Goal: Task Accomplishment & Management: Use online tool/utility

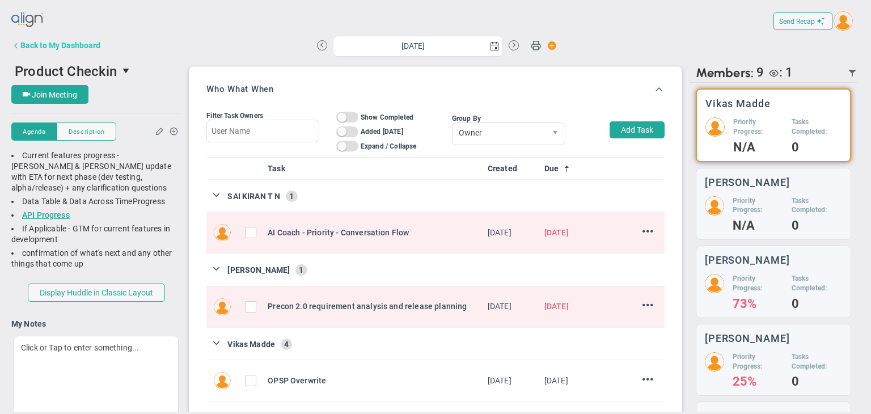
scroll to position [39, 98]
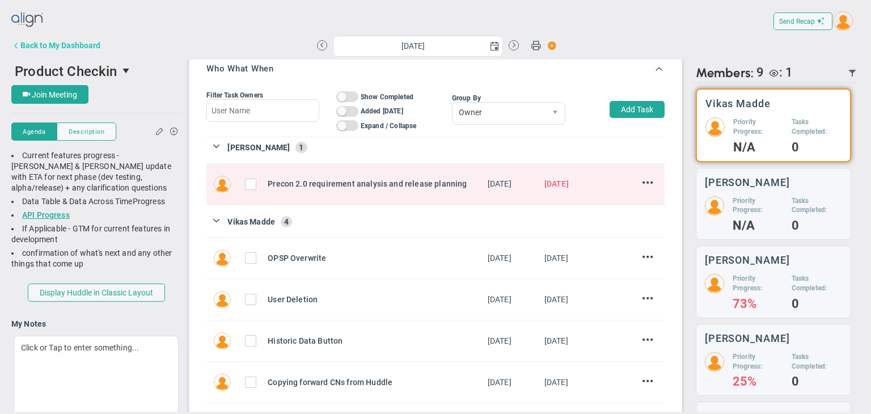
click at [26, 45] on div "Back to My Dashboard" at bounding box center [60, 45] width 80 height 9
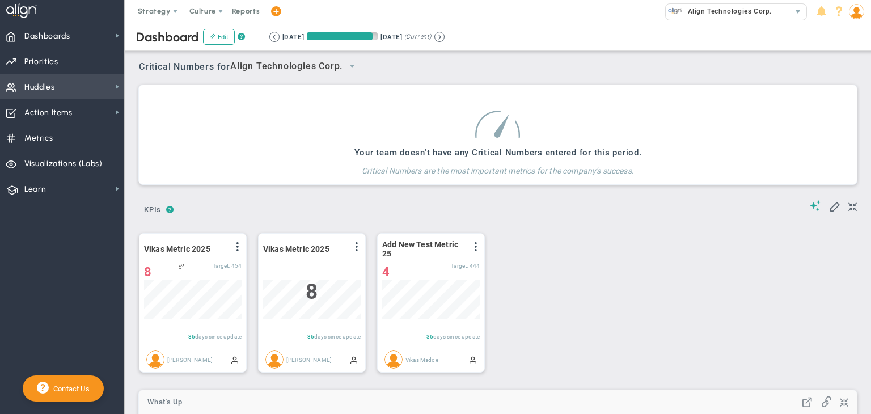
scroll to position [39, 98]
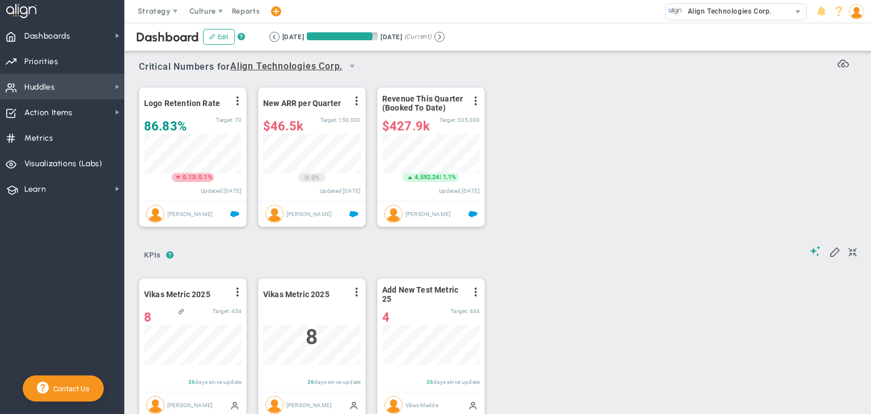
click at [41, 87] on span "Huddles" at bounding box center [39, 87] width 31 height 24
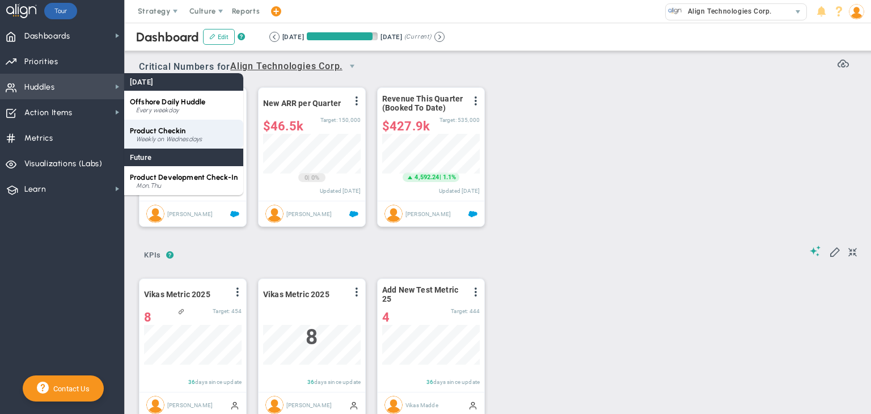
click at [166, 125] on div "Product Checkin Weekly on Wednesdays" at bounding box center [183, 134] width 119 height 29
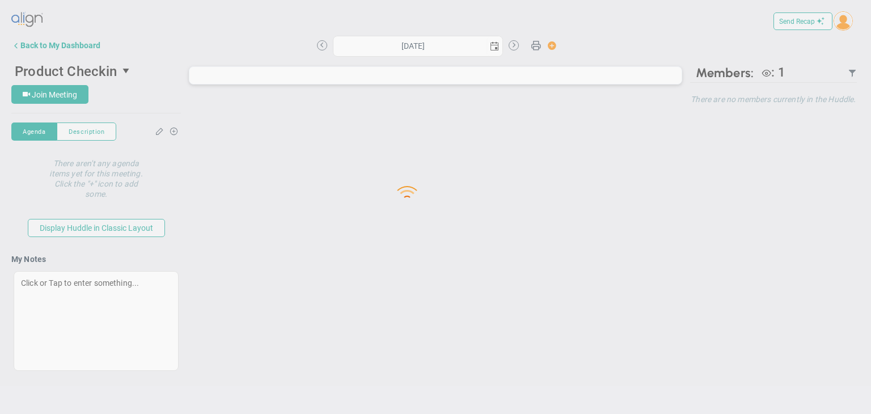
type input "[DATE]"
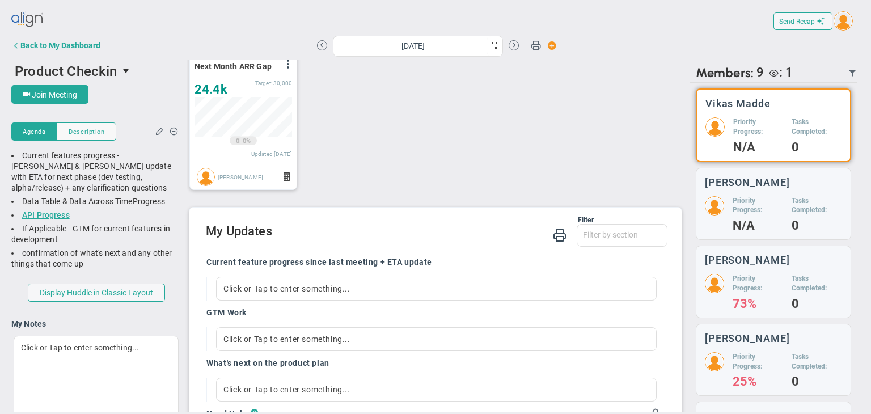
scroll to position [567, 0]
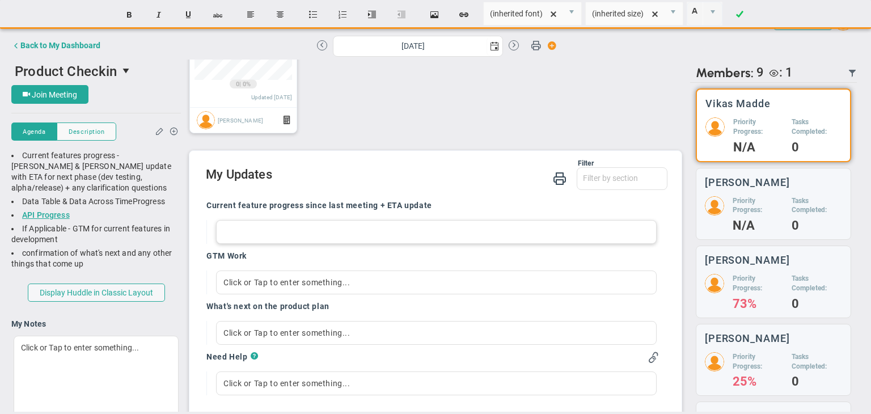
click at [315, 230] on div at bounding box center [436, 232] width 441 height 24
paste div
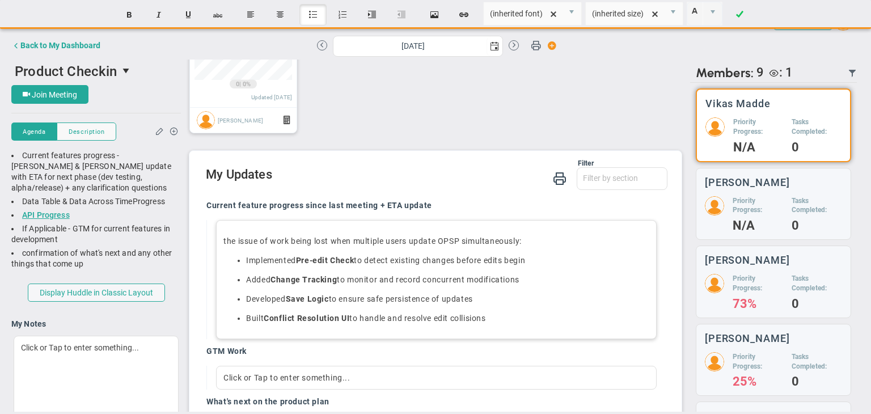
click at [565, 257] on p "Implemented Pre-edit Check to detect existing changes before edits begin" at bounding box center [447, 260] width 403 height 11
click at [565, 275] on p "Added Change Tracking to monitor and record concurrent modifications" at bounding box center [447, 279] width 403 height 11
click at [531, 298] on p "Developed Save Logic to ensure safe persistence of updates" at bounding box center [447, 298] width 403 height 11
click at [501, 320] on p "Built Conflict Resolution UI to handle and resolve edit collisions" at bounding box center [447, 318] width 403 height 11
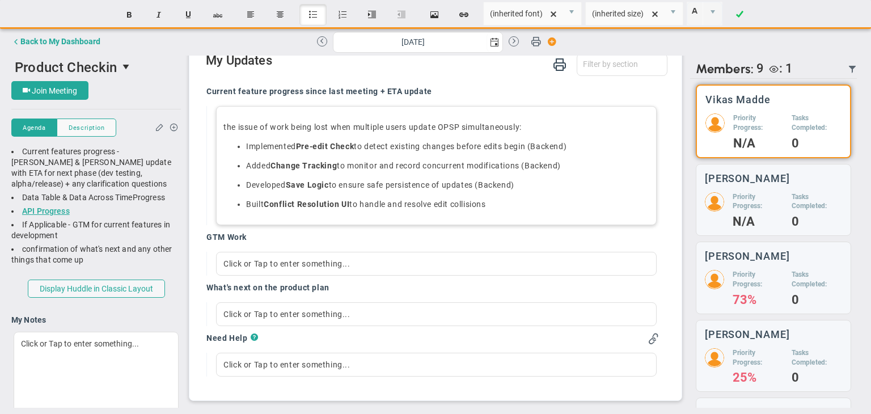
scroll to position [6, 0]
